Goal: Information Seeking & Learning: Learn about a topic

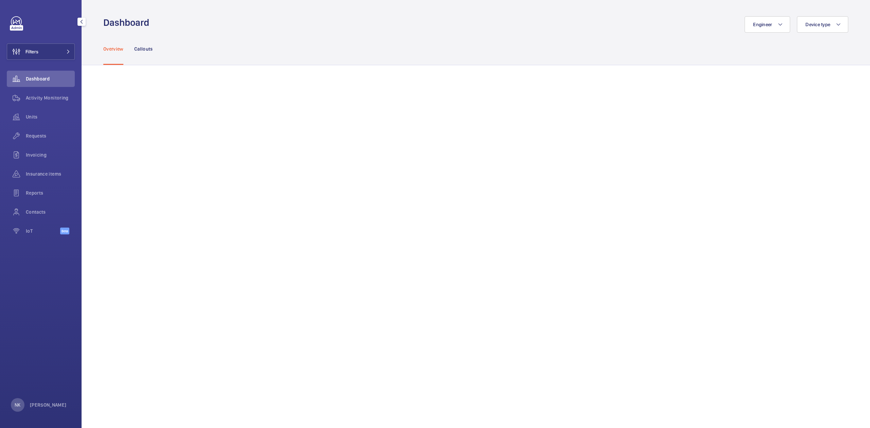
click at [31, 86] on div "Dashboard" at bounding box center [41, 79] width 68 height 16
click at [52, 238] on div "IoT Beta" at bounding box center [41, 231] width 68 height 16
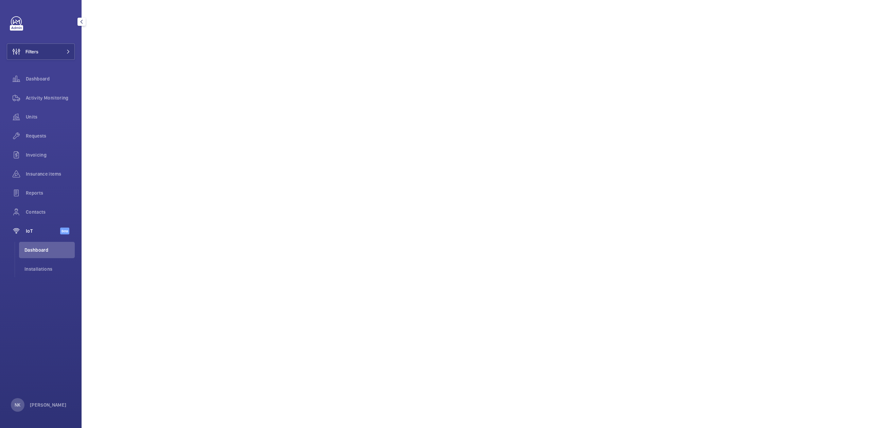
click at [52, 232] on span "IoT" at bounding box center [43, 231] width 34 height 7
click at [34, 82] on span "Dashboard" at bounding box center [50, 78] width 49 height 7
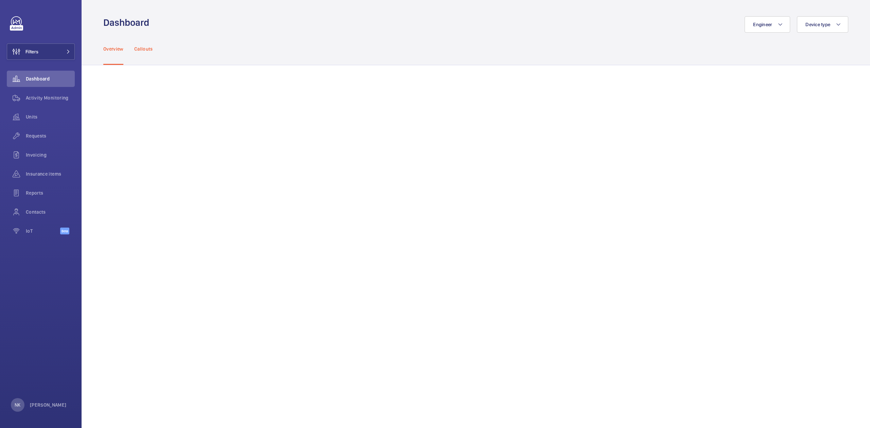
click at [143, 50] on p "Callouts" at bounding box center [143, 49] width 19 height 7
click at [41, 214] on span "Contacts" at bounding box center [50, 212] width 49 height 7
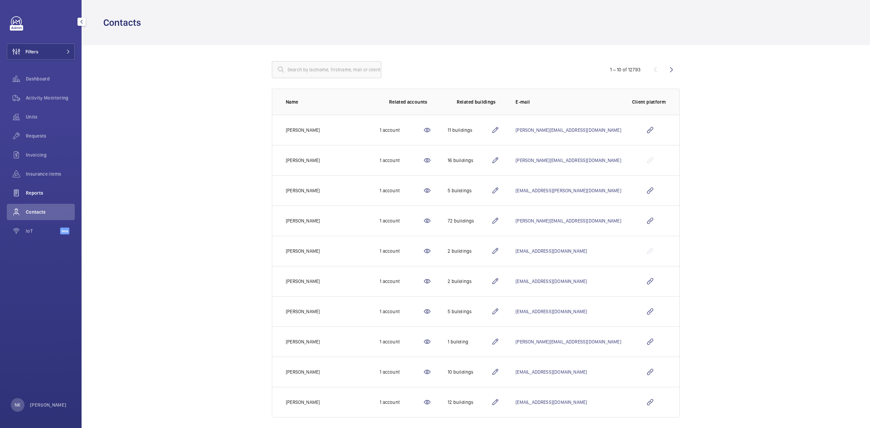
click at [53, 186] on div "Reports" at bounding box center [41, 193] width 68 height 16
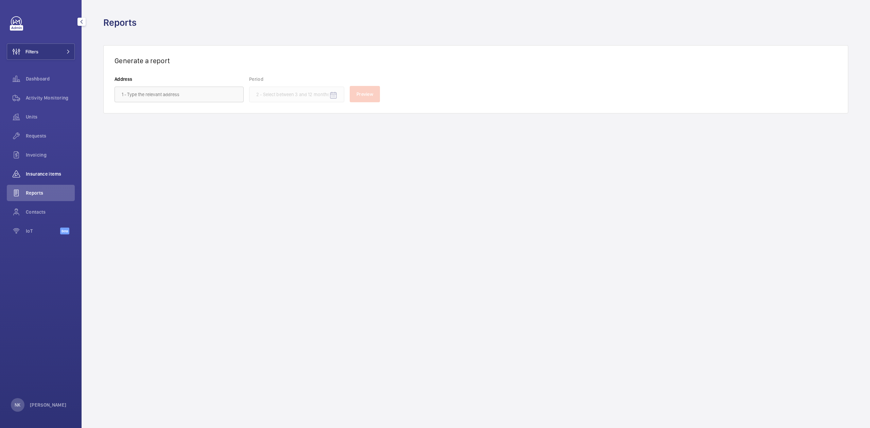
click at [63, 171] on span "Insurance items" at bounding box center [50, 174] width 49 height 7
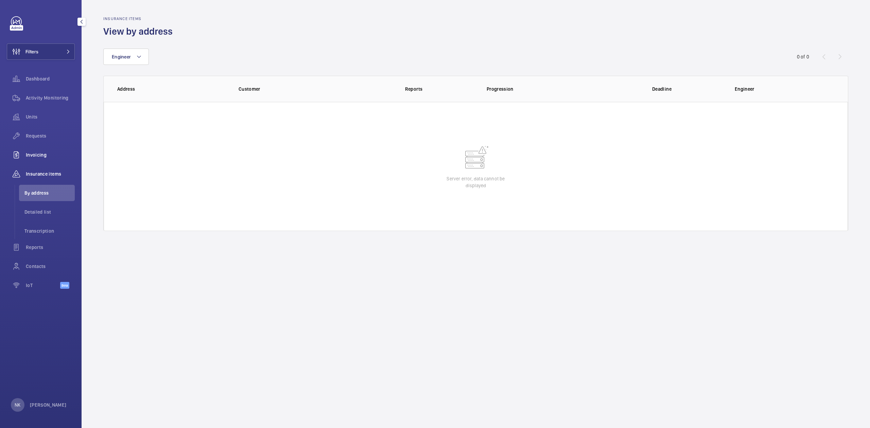
click at [32, 150] on div "Invoicing" at bounding box center [41, 155] width 68 height 16
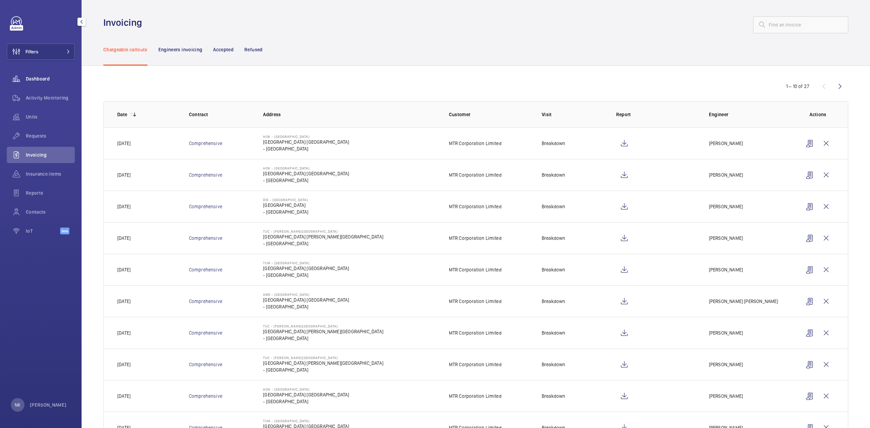
click at [43, 78] on span "Dashboard" at bounding box center [50, 78] width 49 height 7
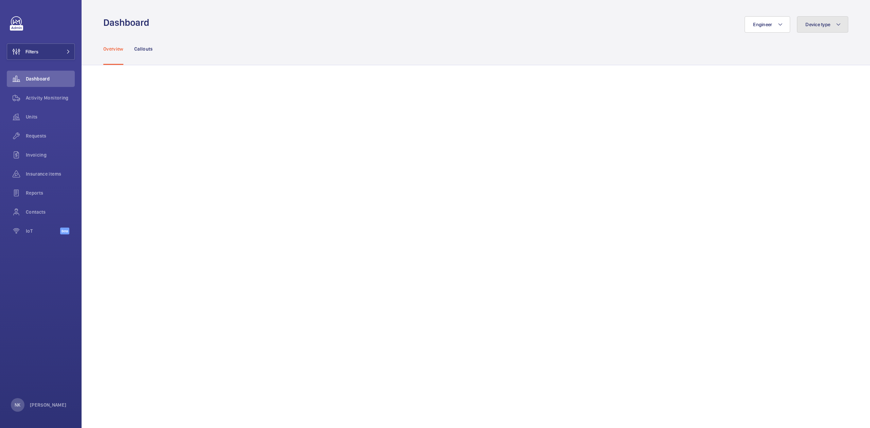
click at [814, 22] on span "Device type" at bounding box center [818, 24] width 25 height 5
click at [735, 83] on label "Lift" at bounding box center [779, 87] width 118 height 16
click at [735, 83] on input "Lift" at bounding box center [730, 87] width 14 height 14
checkbox input "true"
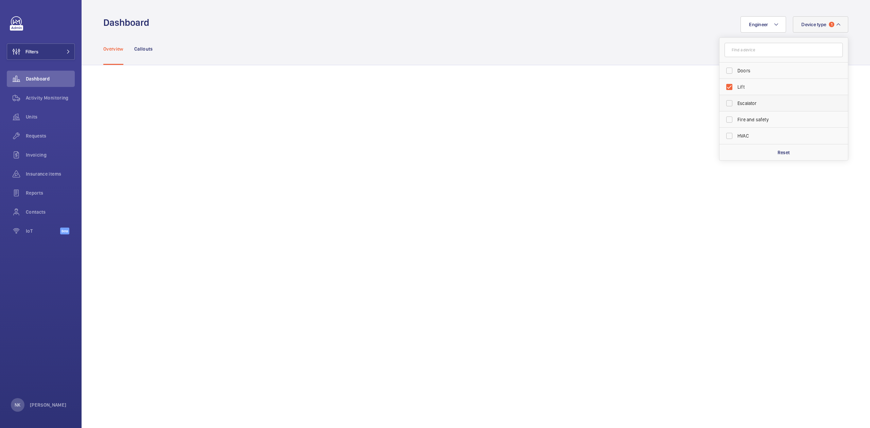
click at [734, 108] on label "Escalator" at bounding box center [779, 103] width 118 height 16
click at [734, 108] on input "Escalator" at bounding box center [730, 104] width 14 height 14
checkbox input "true"
click at [738, 139] on span "HVAC" at bounding box center [784, 136] width 93 height 7
click at [734, 139] on input "HVAC" at bounding box center [730, 136] width 14 height 14
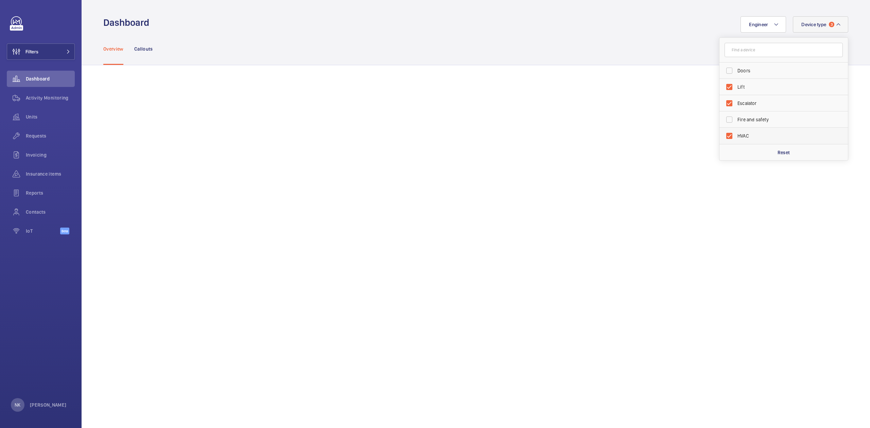
click at [738, 139] on span "HVAC" at bounding box center [784, 136] width 93 height 7
click at [734, 139] on input "HVAC" at bounding box center [730, 136] width 14 height 14
checkbox input "false"
click at [835, 21] on button "Device type 2" at bounding box center [820, 24] width 55 height 16
